Goal: Find specific fact: Find contact information

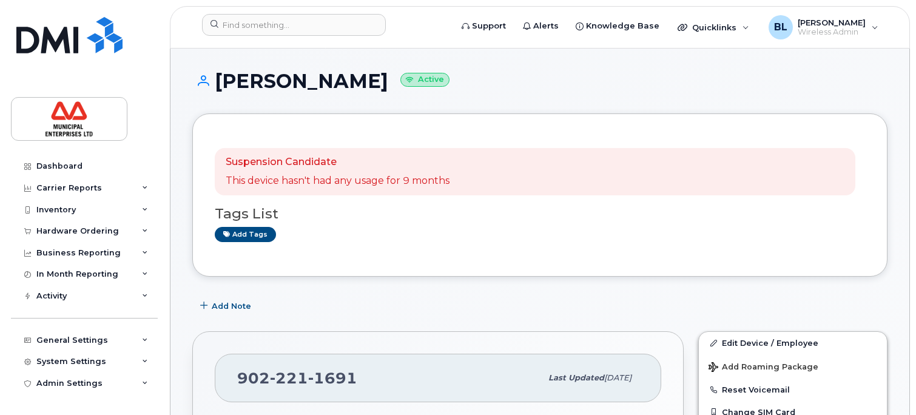
scroll to position [278, 0]
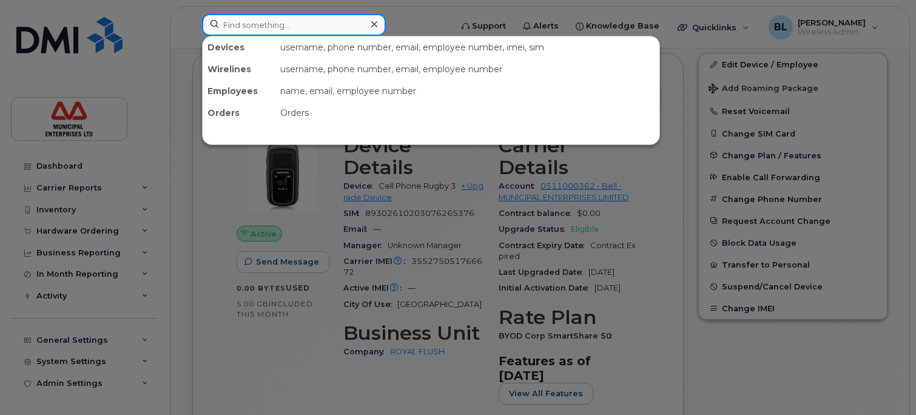
click at [272, 27] on input at bounding box center [294, 25] width 184 height 22
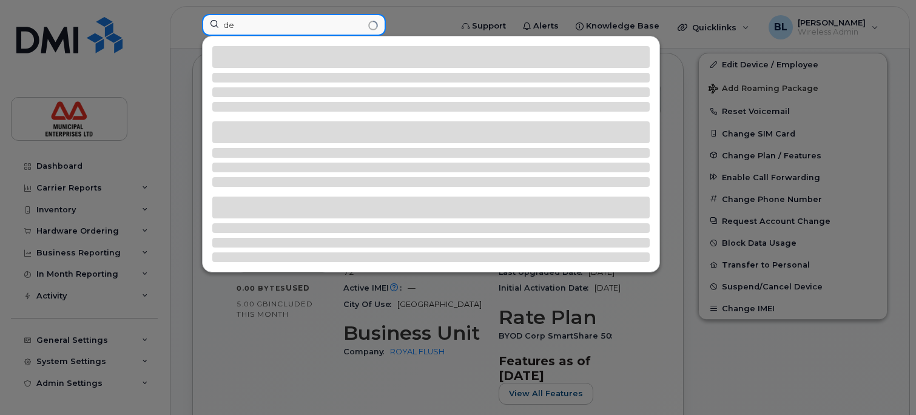
type input "d"
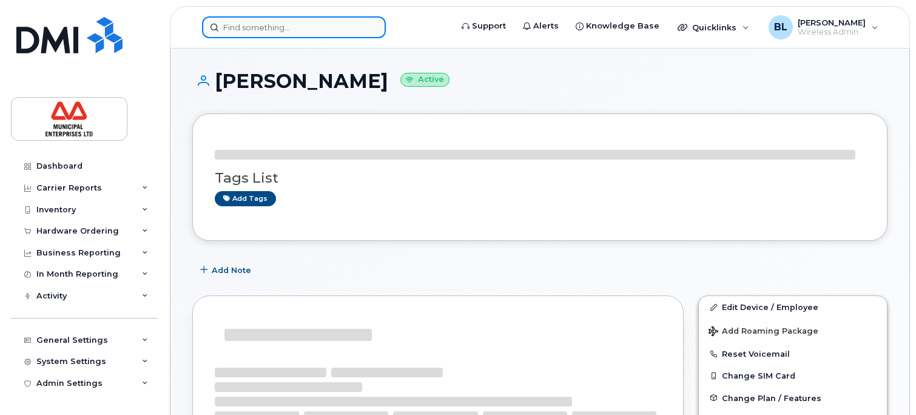
click at [260, 27] on input at bounding box center [294, 27] width 184 height 22
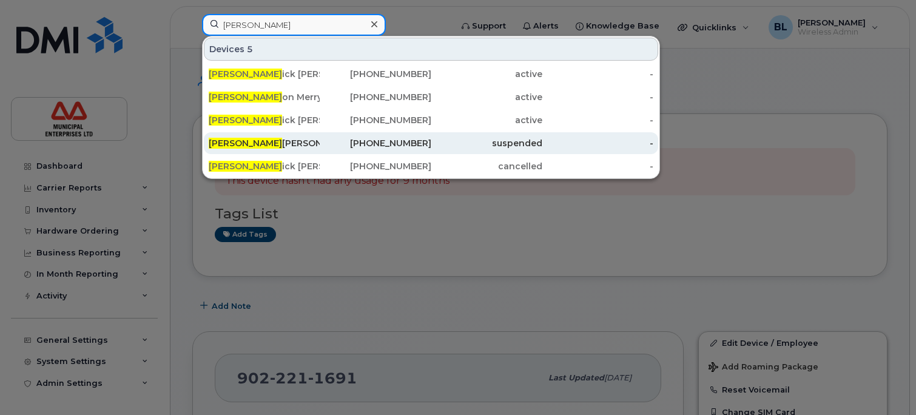
type input "[PERSON_NAME]"
click at [260, 146] on div "Derr ick Stevens" at bounding box center [264, 143] width 111 height 12
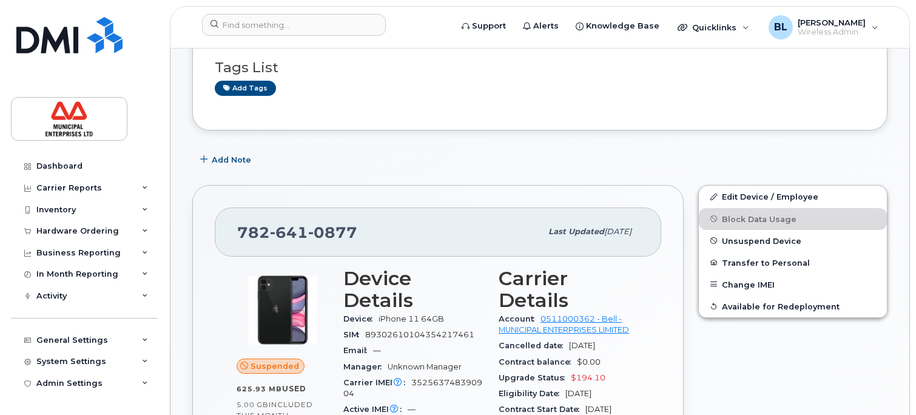
scroll to position [121, 0]
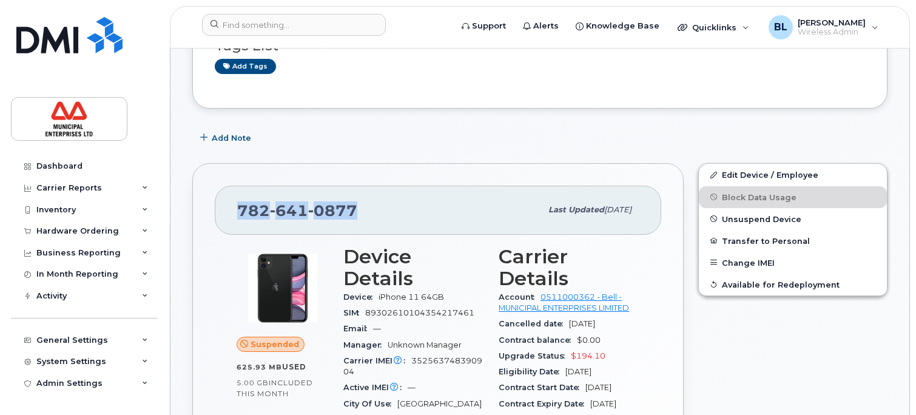
drag, startPoint x: 361, startPoint y: 212, endPoint x: 218, endPoint y: 210, distance: 142.5
click at [218, 210] on div "782 641 0877 Last updated Aug 28, 2025" at bounding box center [438, 210] width 446 height 49
copy span "782 641 0877"
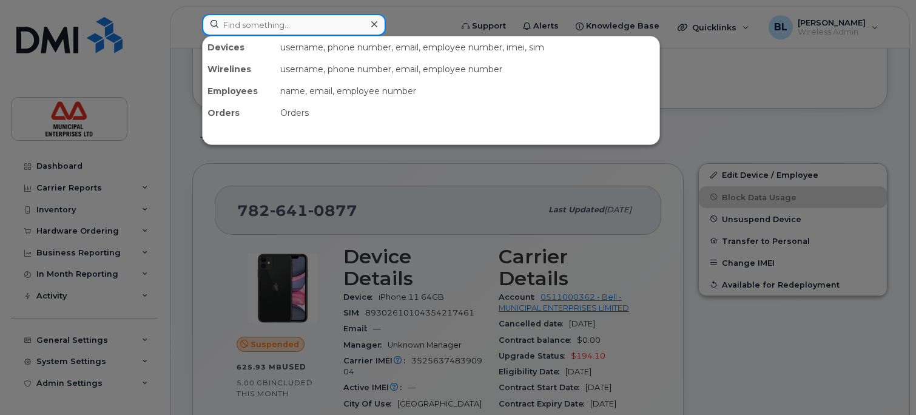
click at [306, 24] on input at bounding box center [294, 25] width 184 height 22
paste input "902-430-5048"
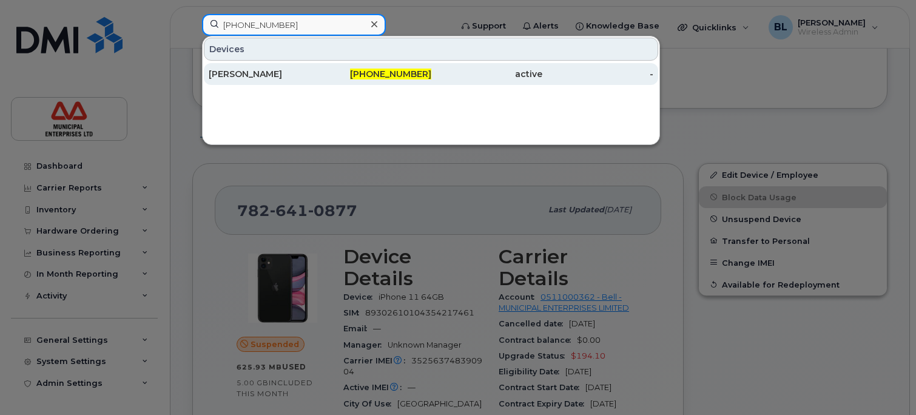
type input "902-430-5048"
drag, startPoint x: 262, startPoint y: 72, endPoint x: 270, endPoint y: 77, distance: 10.1
click at [262, 72] on div "Ed Vankippersluis" at bounding box center [264, 74] width 111 height 12
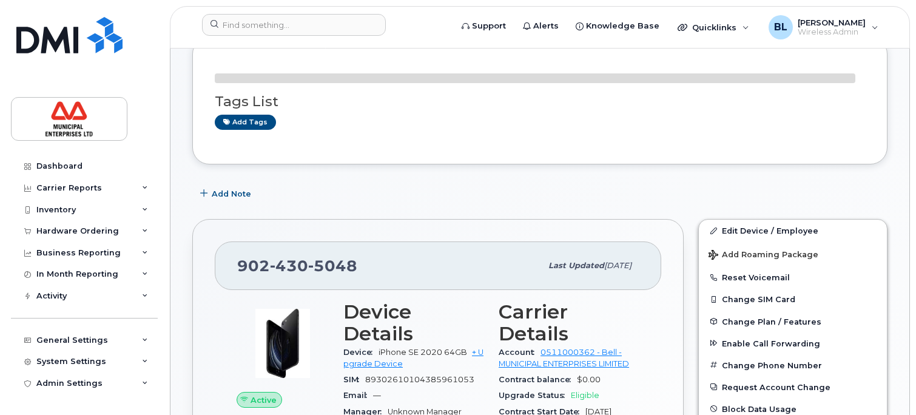
scroll to position [243, 0]
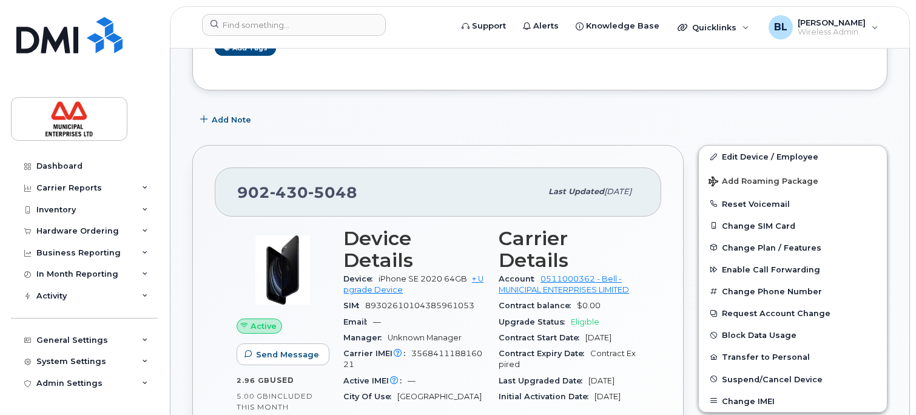
drag, startPoint x: 0, startPoint y: 0, endPoint x: 194, endPoint y: 162, distance: 253.1
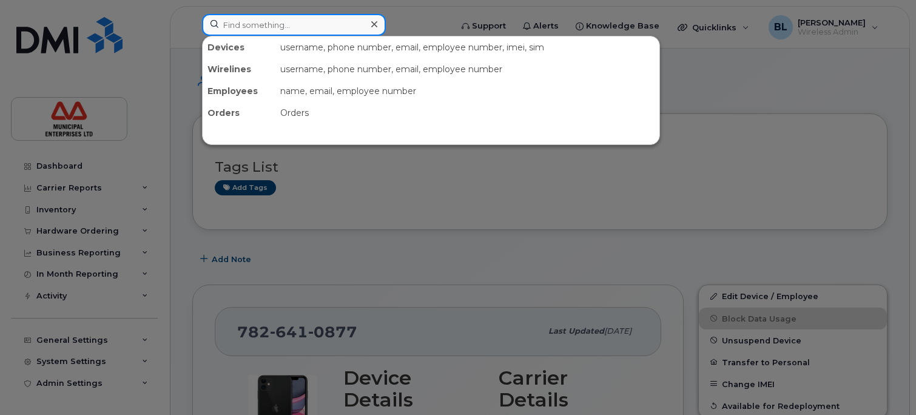
click at [275, 28] on input at bounding box center [294, 25] width 184 height 22
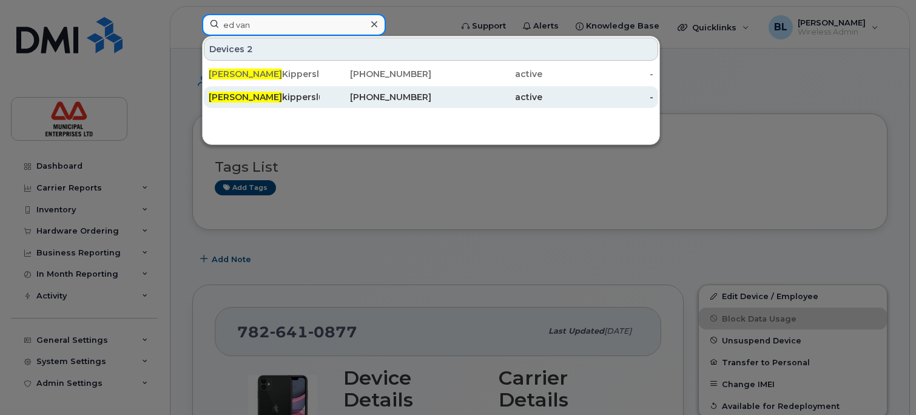
type input "ed van"
click at [280, 92] on div "Ed Van kippersluis" at bounding box center [264, 97] width 111 height 12
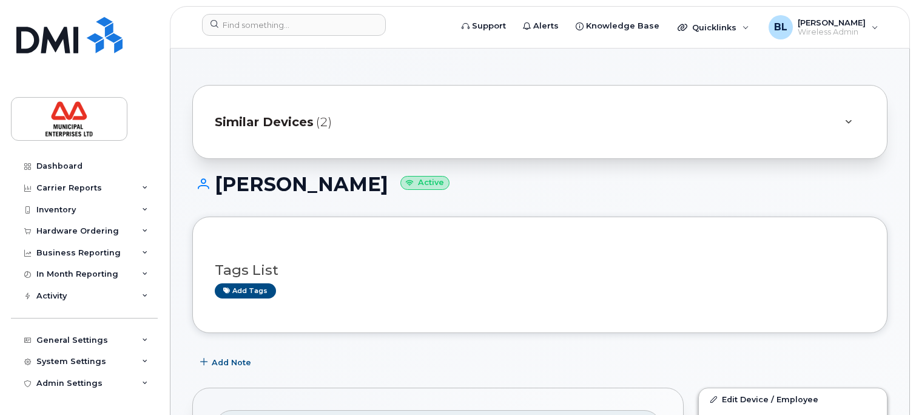
drag, startPoint x: 216, startPoint y: 182, endPoint x: 398, endPoint y: 189, distance: 182.6
click at [398, 189] on h1 "[PERSON_NAME] Active" at bounding box center [539, 183] width 695 height 21
copy h1 "[PERSON_NAME]"
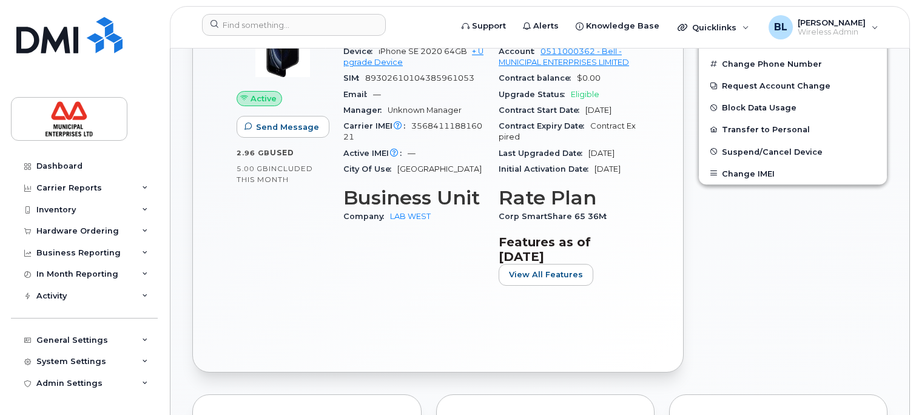
scroll to position [485, 0]
